Goal: Task Accomplishment & Management: Manage account settings

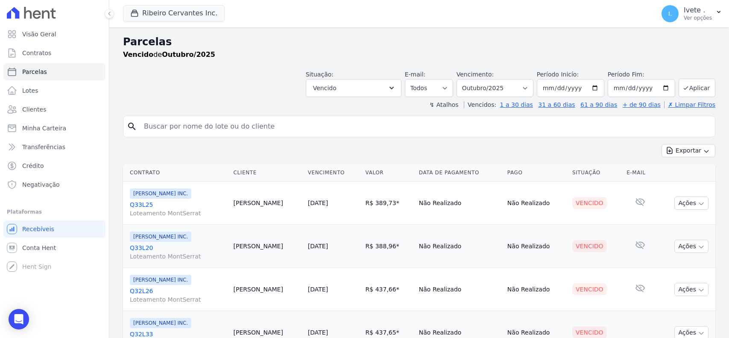
select select
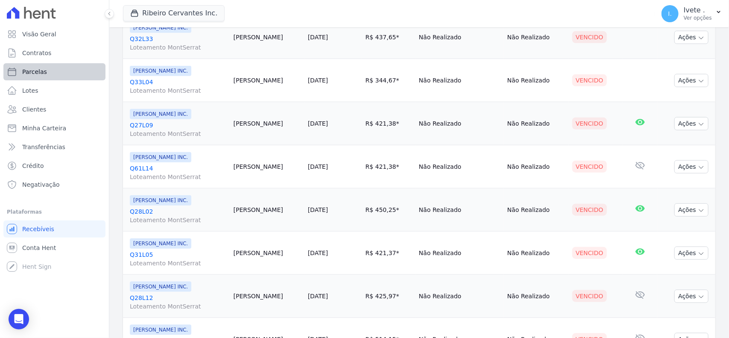
scroll to position [82, 0]
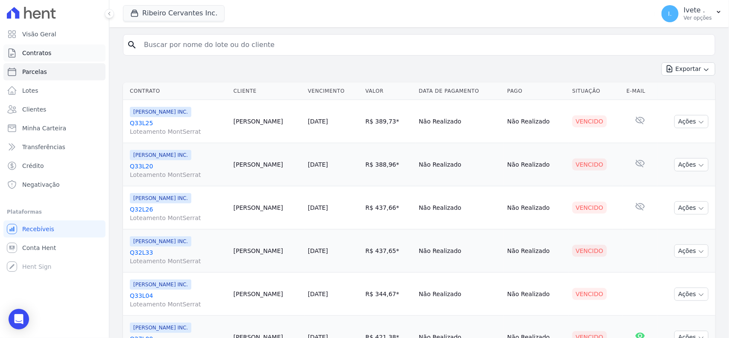
click at [99, 57] on link "Contratos" at bounding box center [54, 52] width 102 height 17
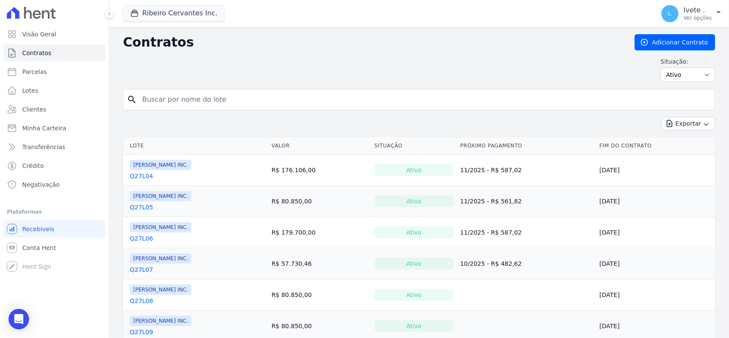
click at [141, 97] on input "search" at bounding box center [424, 99] width 574 height 17
type input "q32l27"
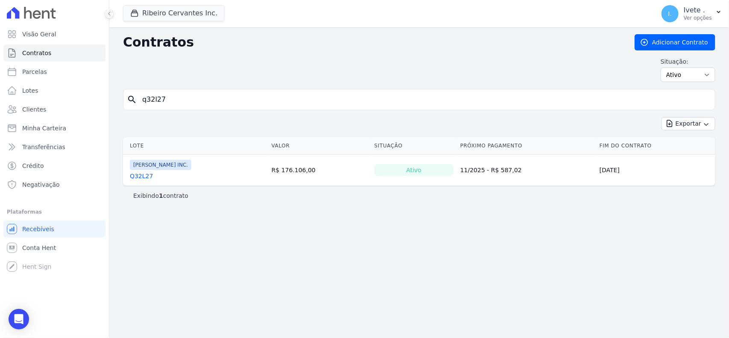
drag, startPoint x: 146, startPoint y: 175, endPoint x: 142, endPoint y: 176, distance: 4.5
click at [146, 175] on link "Q32L27" at bounding box center [141, 176] width 23 height 9
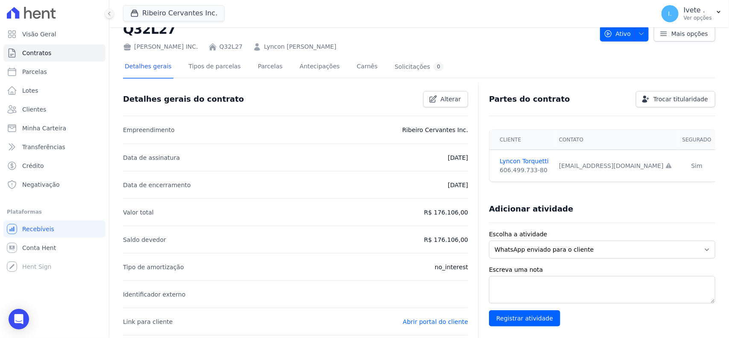
scroll to position [53, 0]
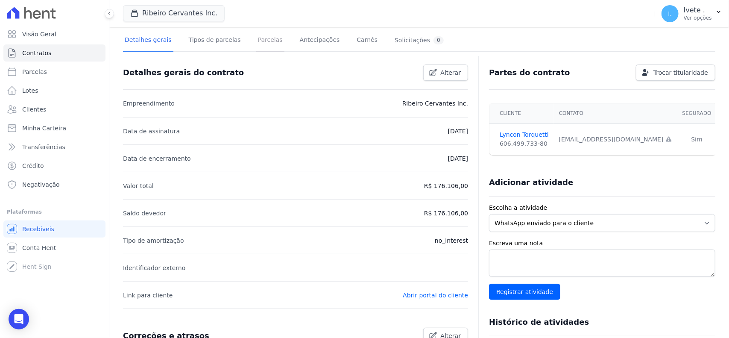
click at [262, 43] on link "Parcelas" at bounding box center [270, 40] width 28 height 23
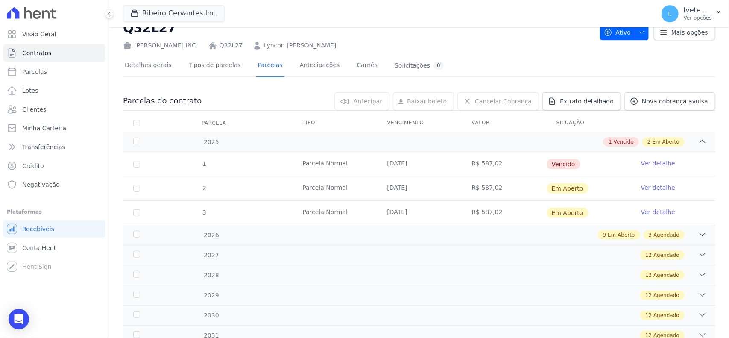
scroll to position [53, 0]
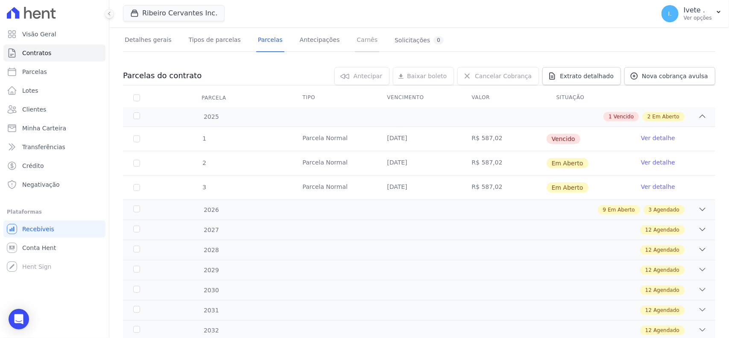
click at [355, 38] on link "Carnês" at bounding box center [367, 40] width 24 height 23
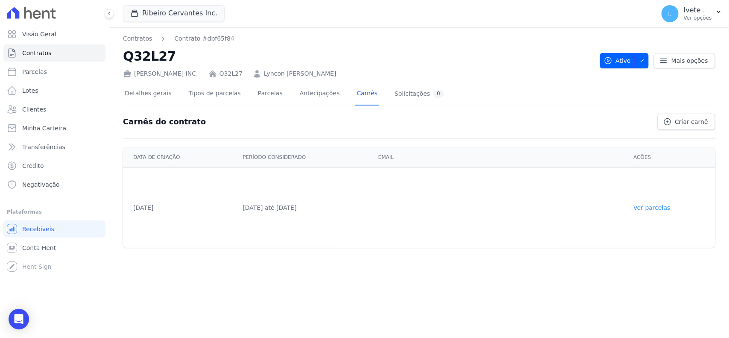
click at [648, 208] on link "Ver parcelas" at bounding box center [652, 207] width 37 height 7
click at [268, 97] on link "Parcelas" at bounding box center [270, 94] width 28 height 23
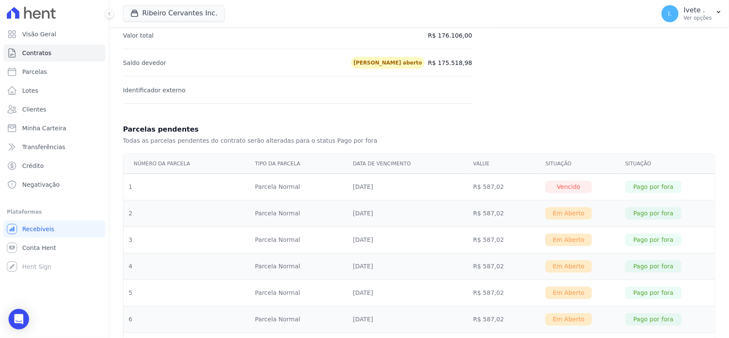
scroll to position [160, 0]
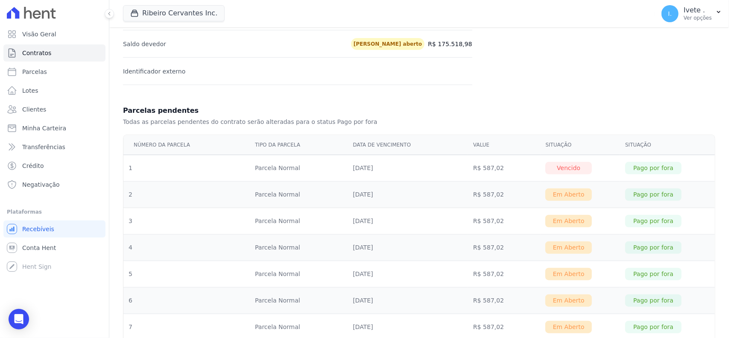
click at [563, 171] on div "Vencido" at bounding box center [568, 168] width 46 height 12
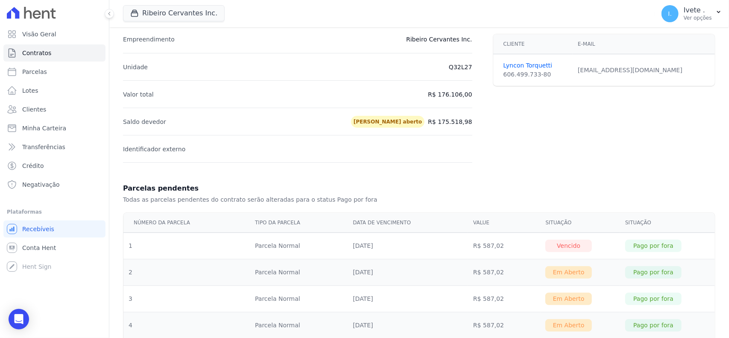
scroll to position [0, 0]
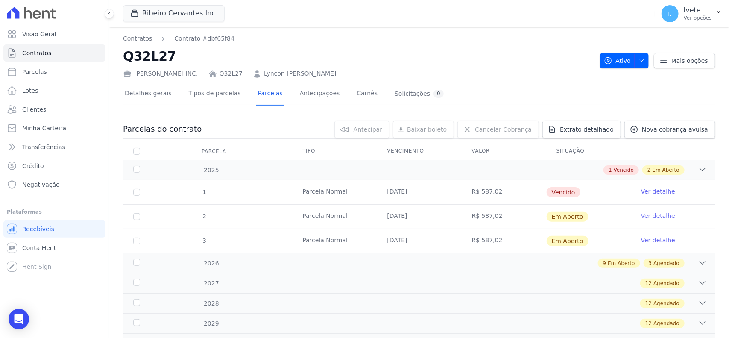
click at [652, 190] on link "Ver detalhe" at bounding box center [658, 191] width 34 height 9
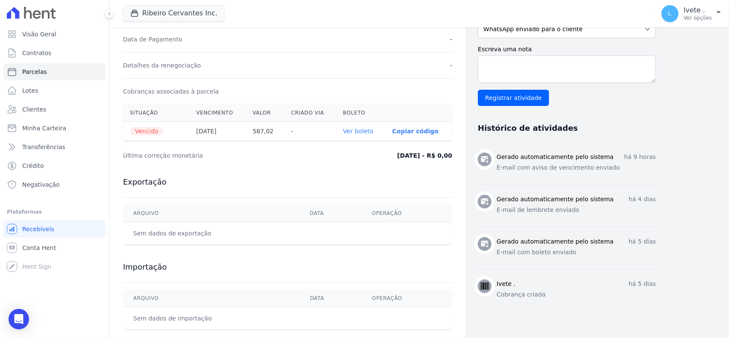
scroll to position [249, 0]
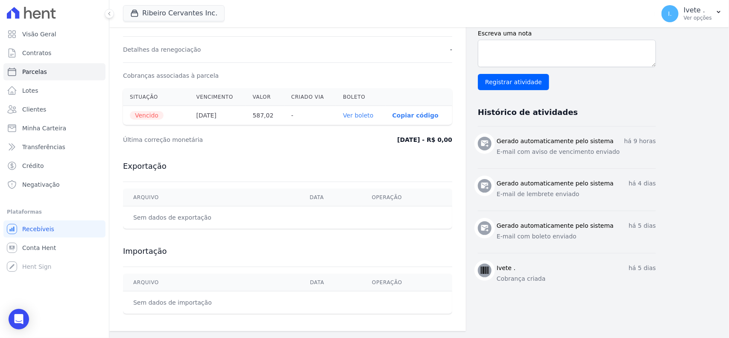
click at [364, 120] on th "Ver boleto" at bounding box center [360, 115] width 49 height 19
click at [362, 113] on link "Ver boleto" at bounding box center [358, 115] width 30 height 7
